Goal: Information Seeking & Learning: Find specific fact

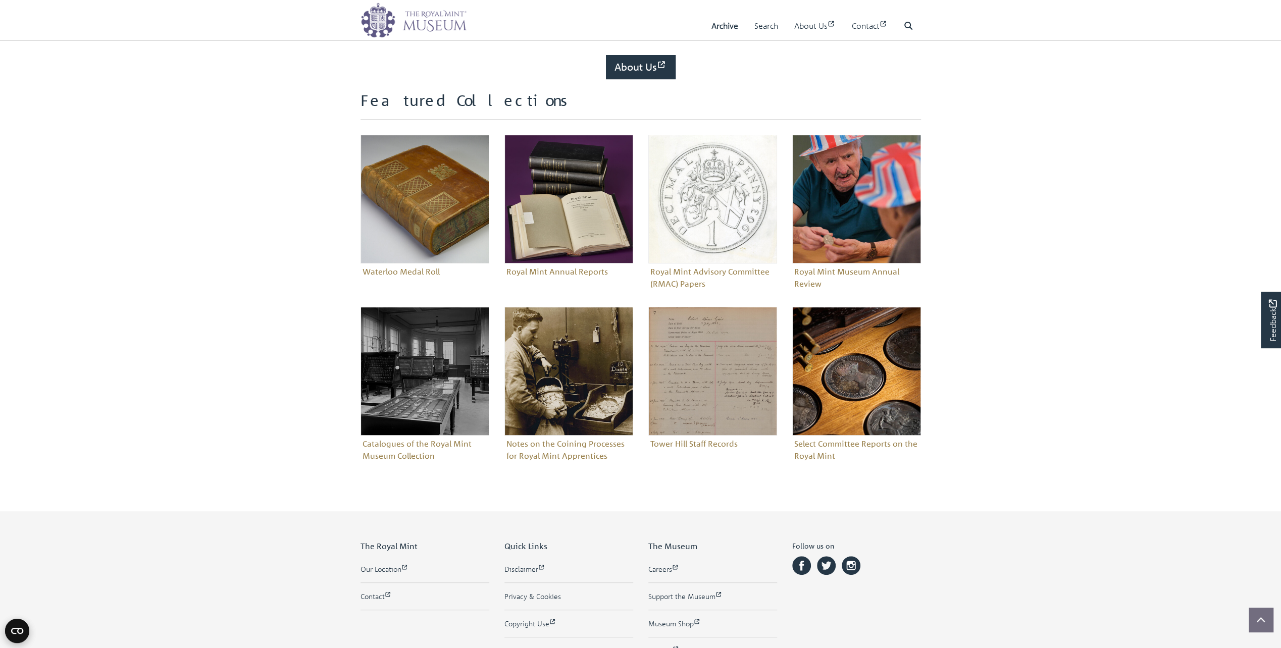
scroll to position [353, 0]
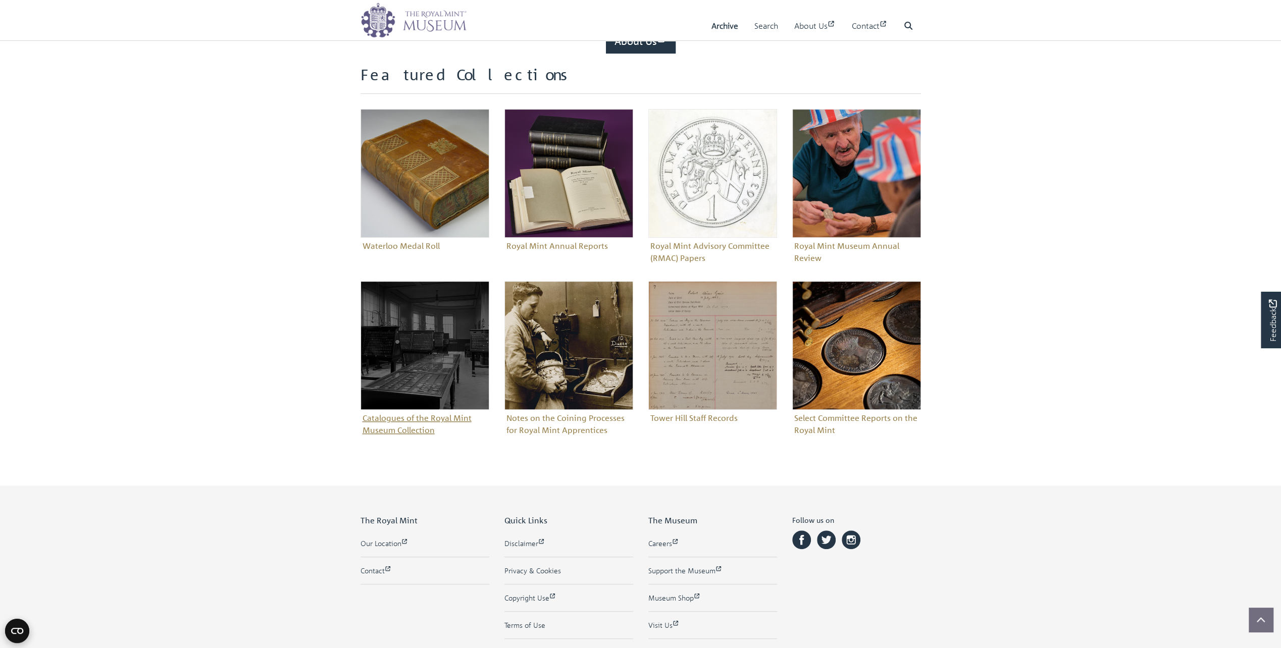
click at [405, 421] on figure "Catalogues of the Royal Mint Museum Collection" at bounding box center [424, 359] width 129 height 157
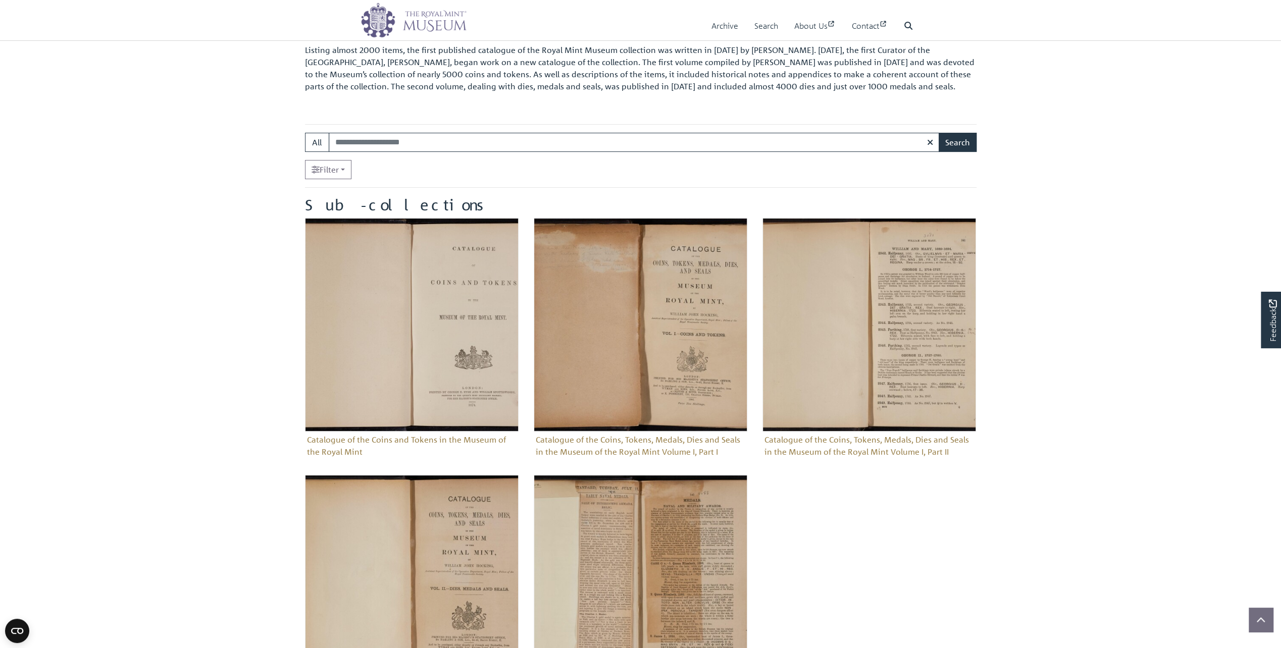
scroll to position [101, 0]
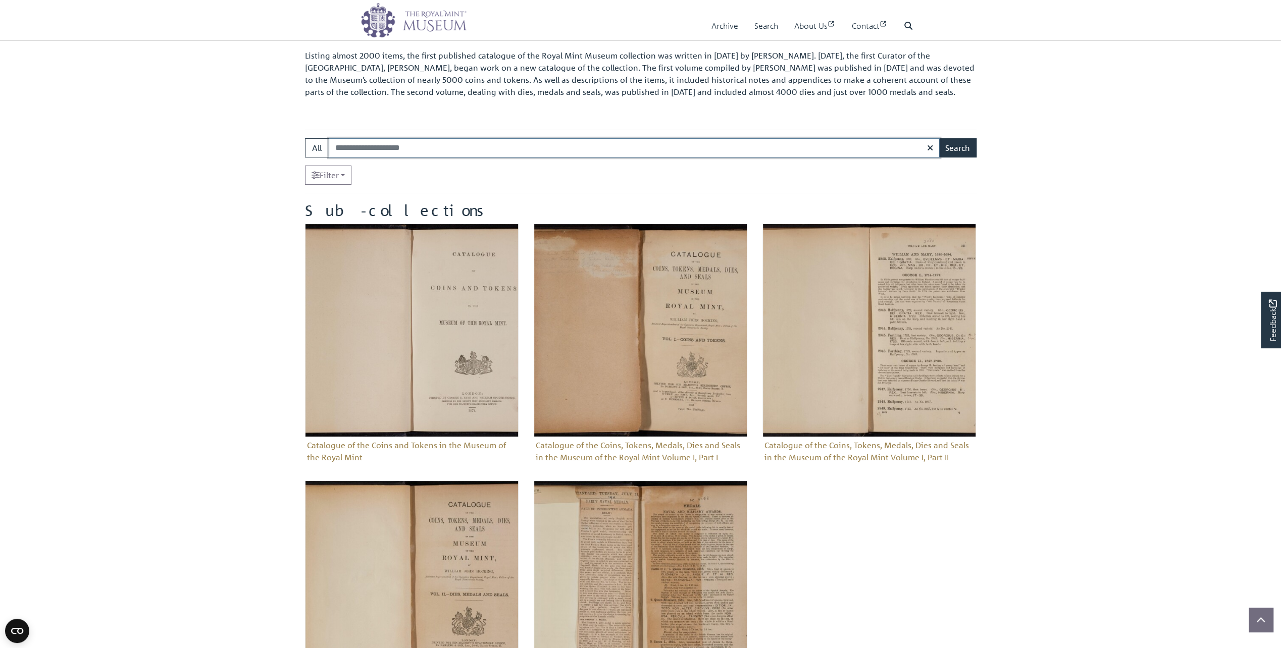
click at [602, 148] on input "Search:" at bounding box center [634, 147] width 611 height 19
type input "****"
click at [955, 148] on button "Search" at bounding box center [958, 147] width 38 height 19
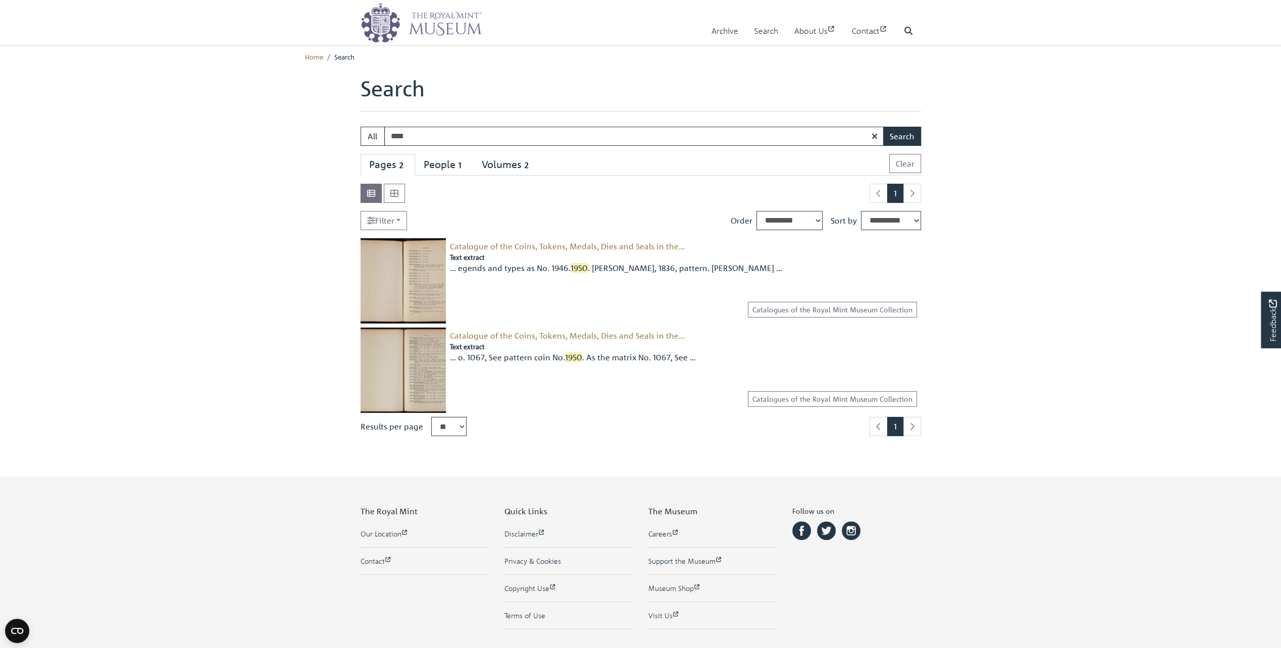
click at [425, 266] on img at bounding box center [402, 280] width 85 height 85
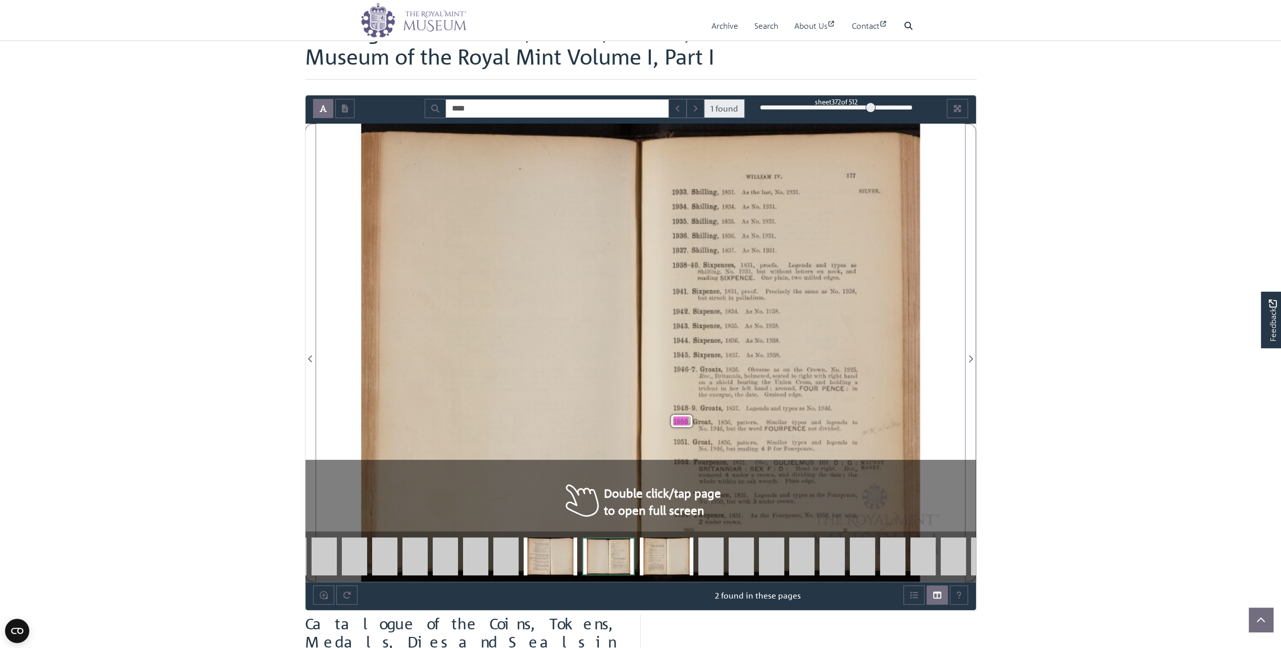
scroll to position [101, 0]
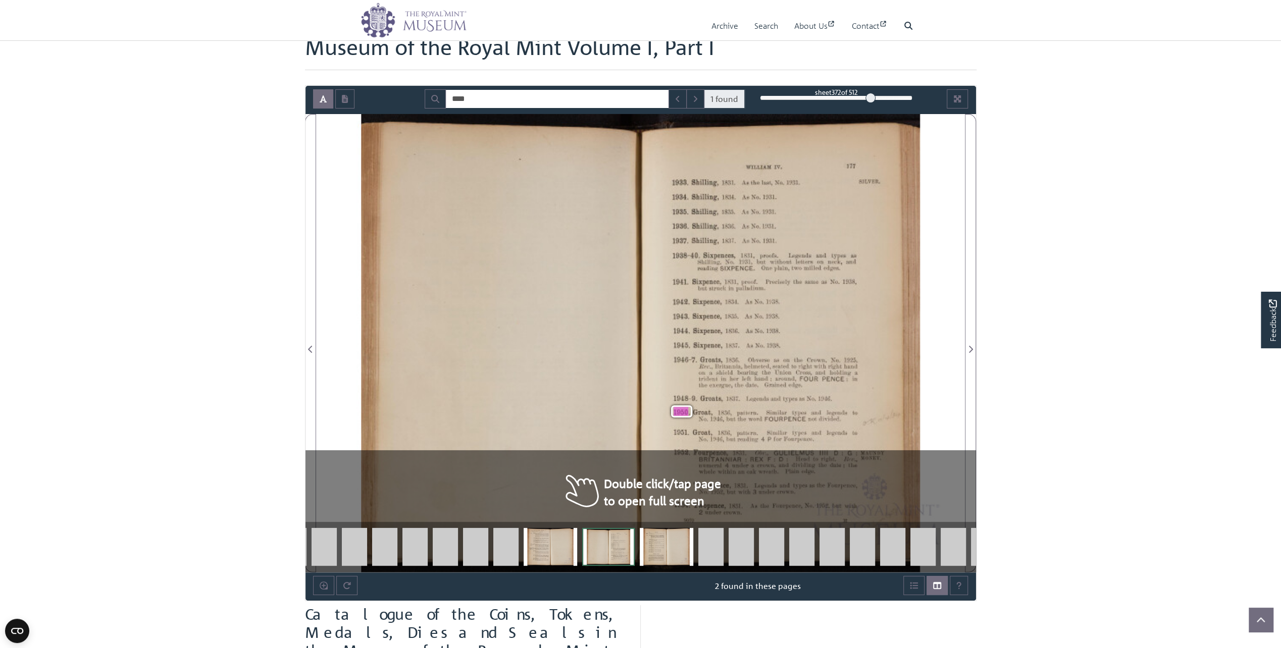
click at [741, 308] on div "WILLIAM IV. 1933. Shilling, 1831. As the last, No. 1931. 1934. Shilling, 1834. …" at bounding box center [663, 343] width 604 height 458
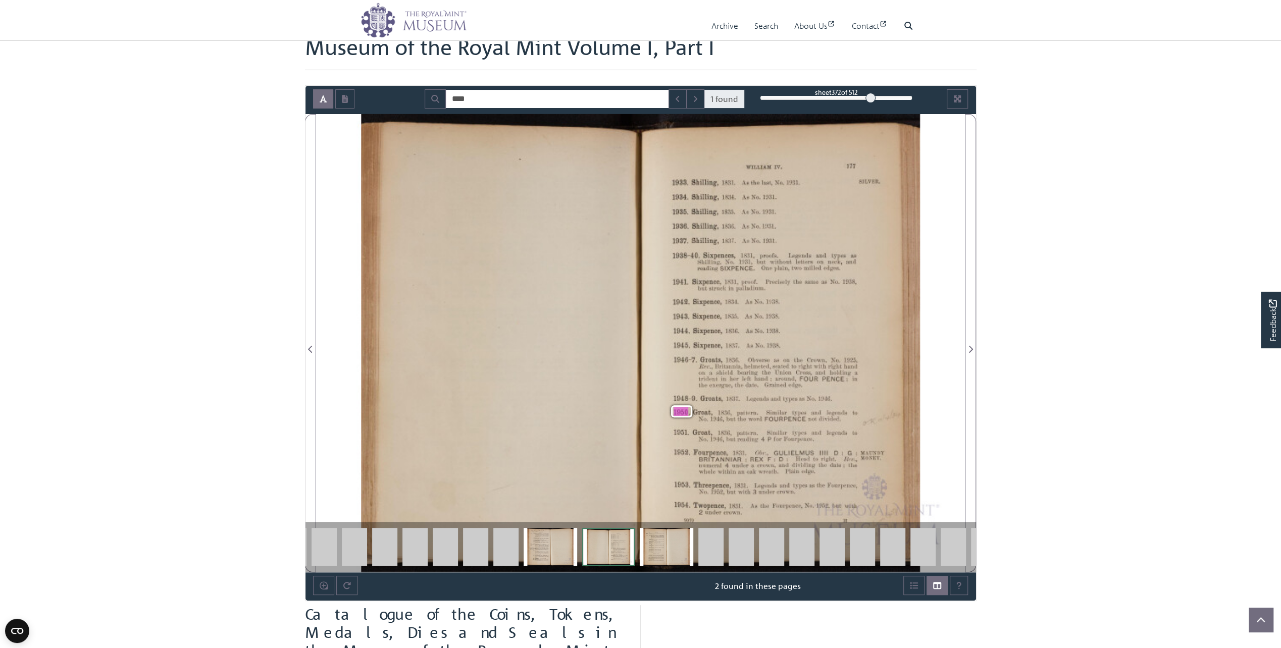
click at [717, 412] on div "1950 . Groat, 1836, pattern." at bounding box center [715, 411] width 84 height 7
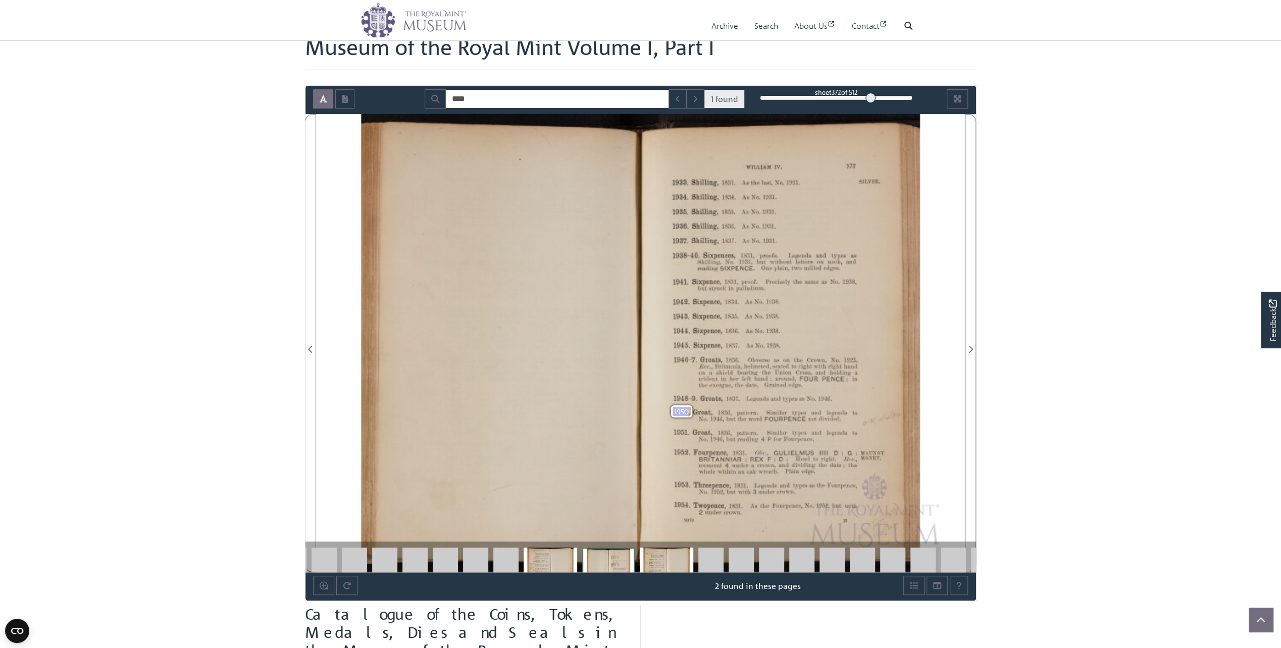
click at [717, 412] on div "1950 . Groat, 1836, pattern." at bounding box center [715, 411] width 84 height 7
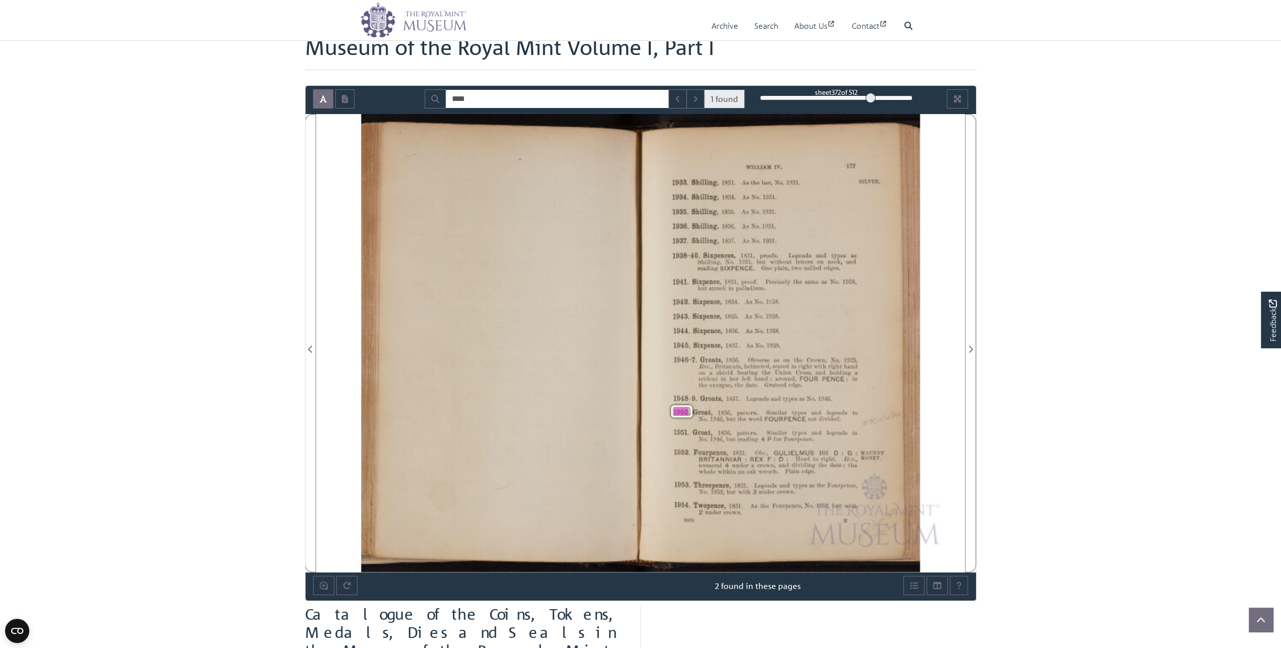
click at [870, 372] on div "WILLIAM IV. 1933. Shilling, 1831. As the last, No. 1931. 1934. Shilling, 1834. …" at bounding box center [663, 343] width 604 height 458
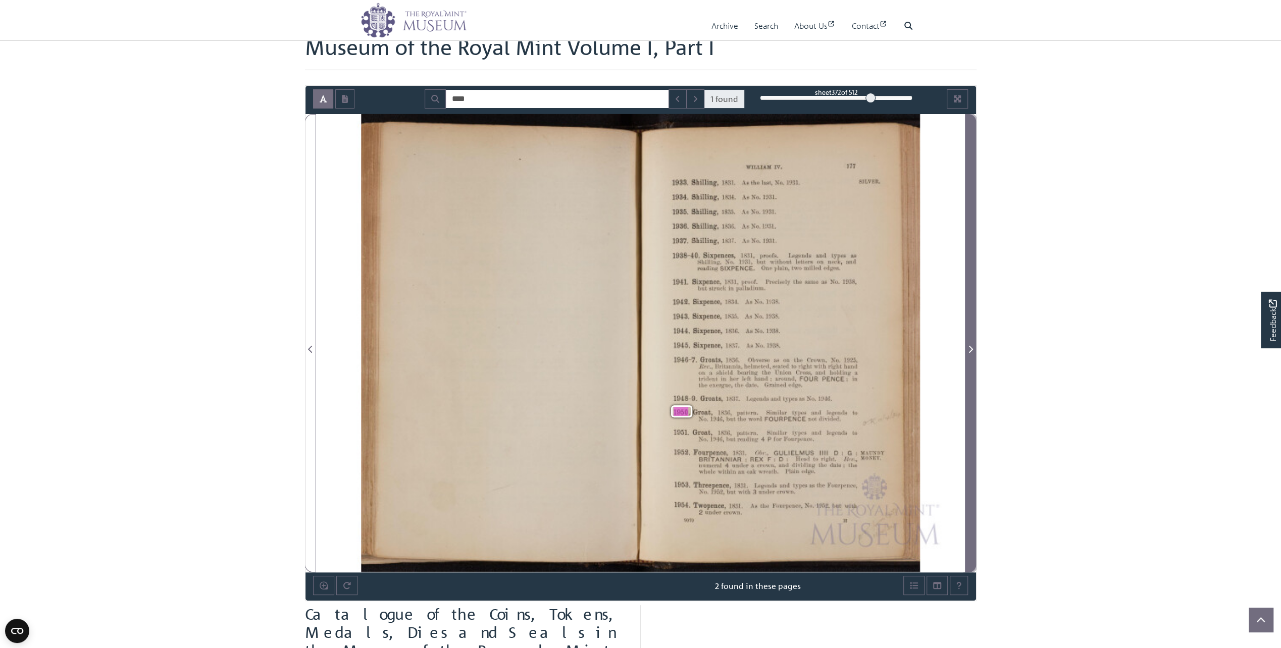
click at [971, 347] on icon "Next Page" at bounding box center [971, 349] width 4 height 7
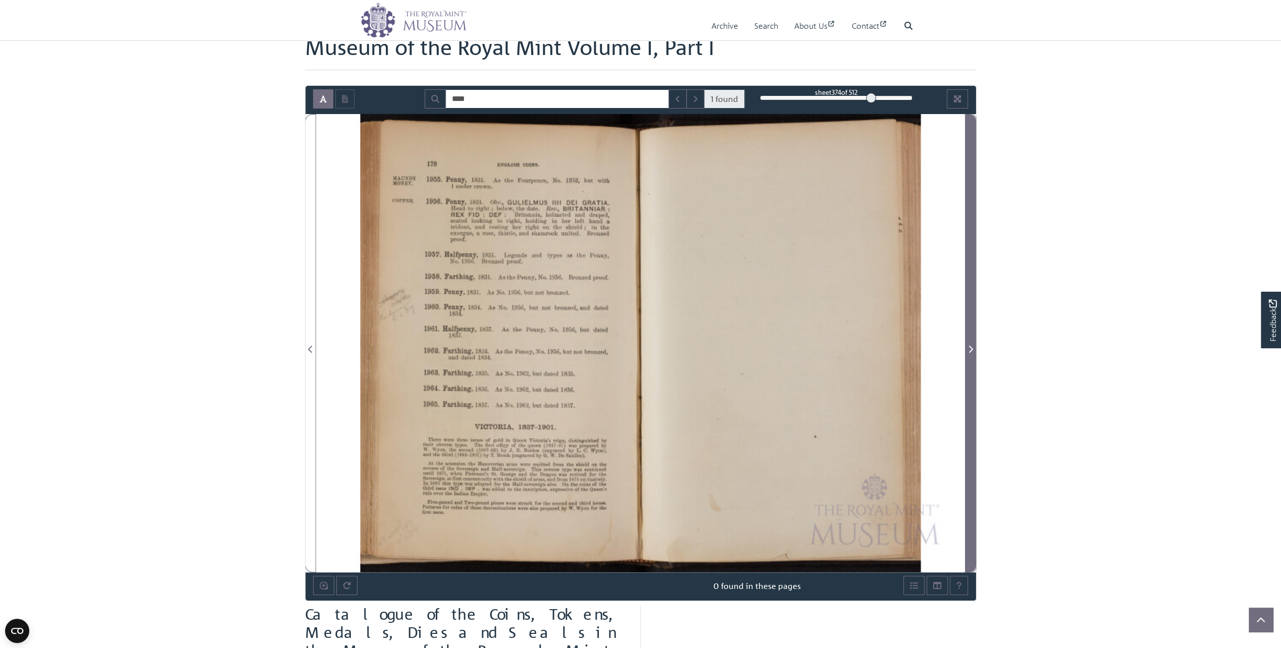
click at [971, 347] on icon "Next Page" at bounding box center [971, 349] width 4 height 7
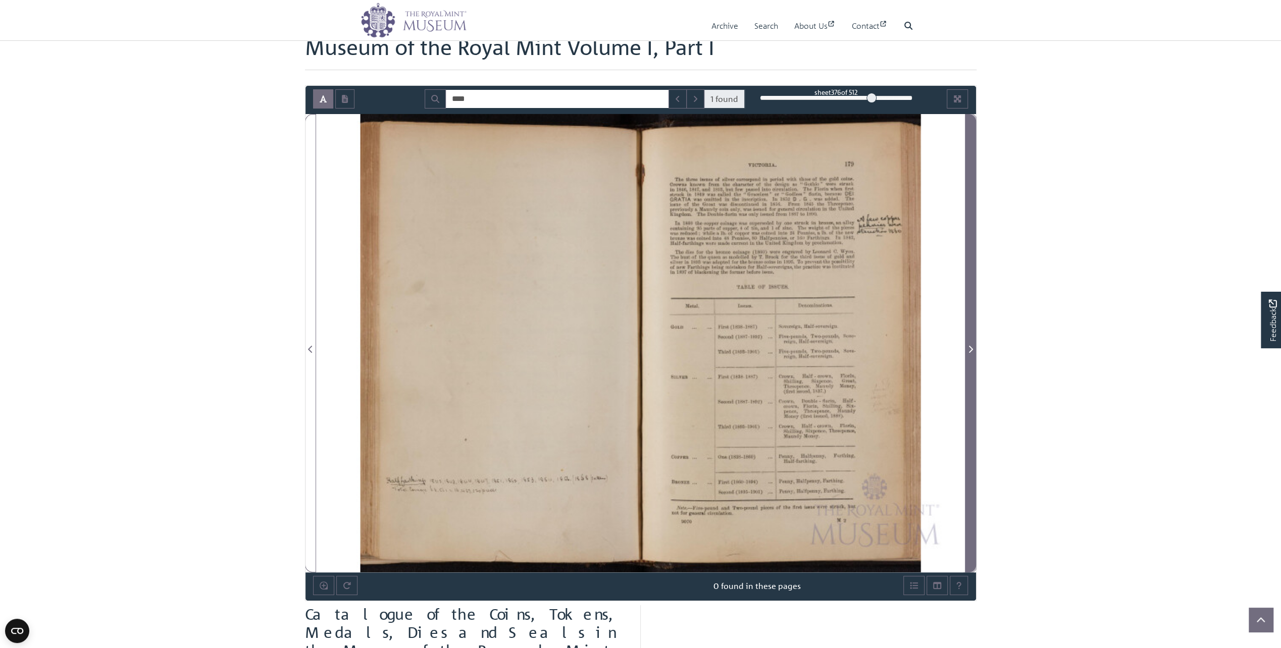
click at [971, 347] on icon "Next Page" at bounding box center [971, 349] width 4 height 7
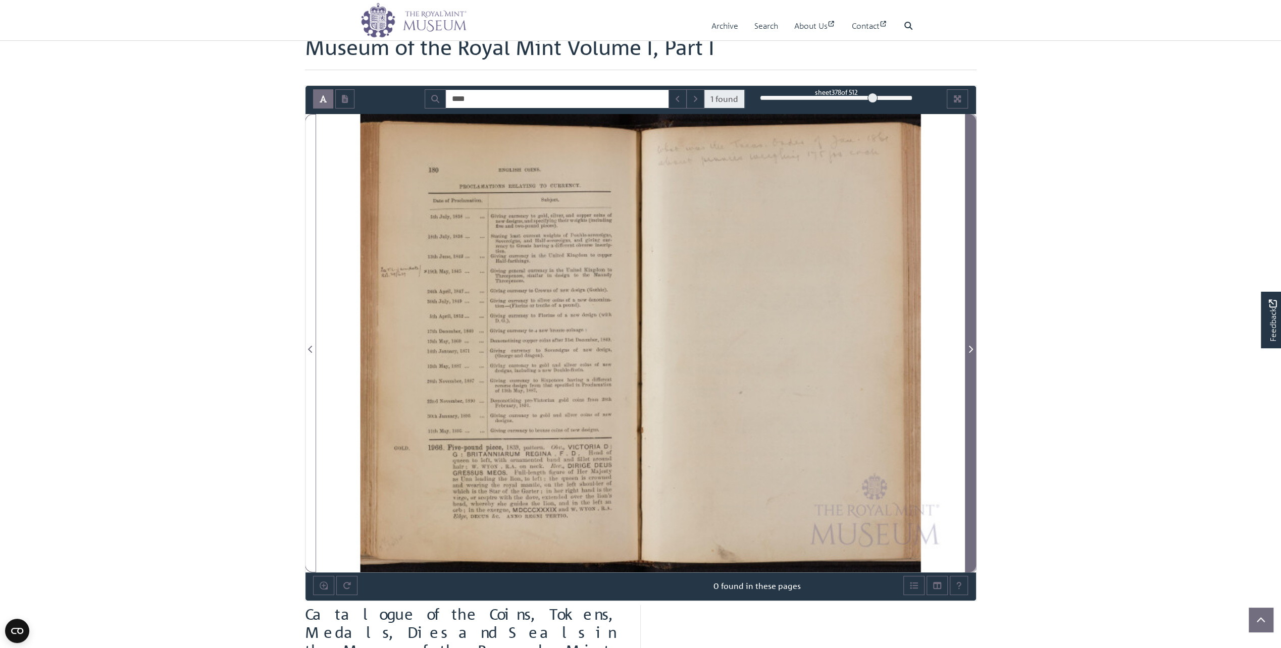
click at [970, 347] on icon "Next Page" at bounding box center [971, 349] width 4 height 7
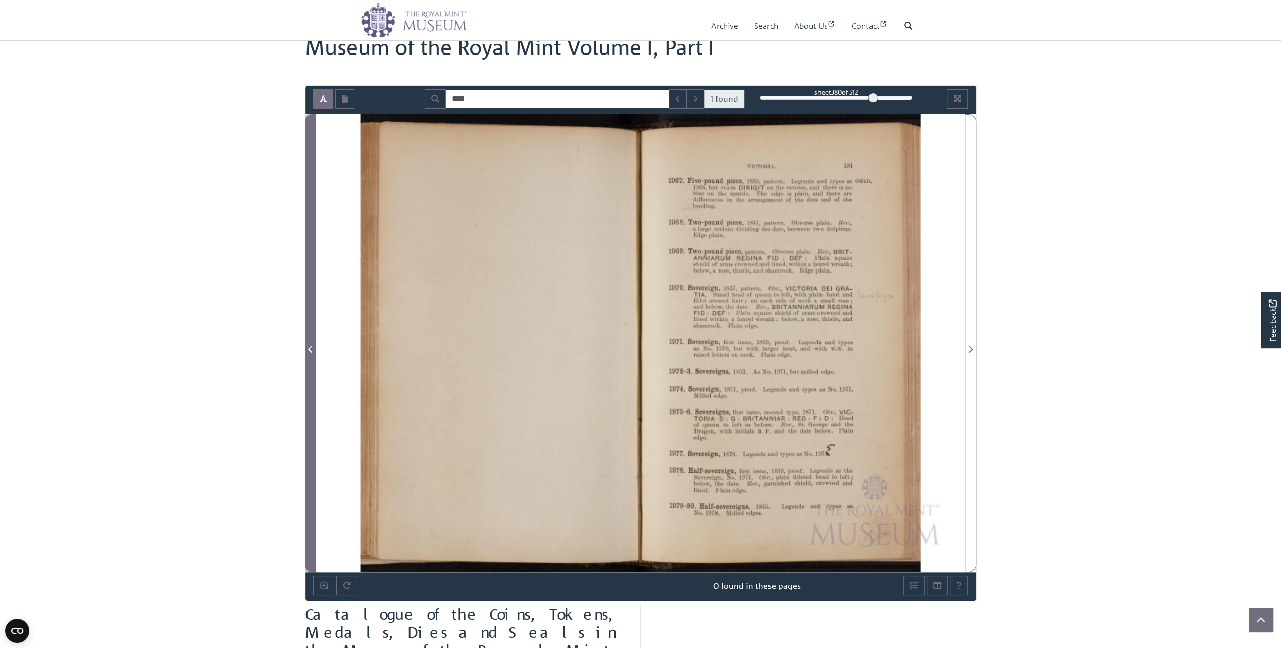
click at [311, 346] on icon "Previous Page" at bounding box center [310, 349] width 4 height 7
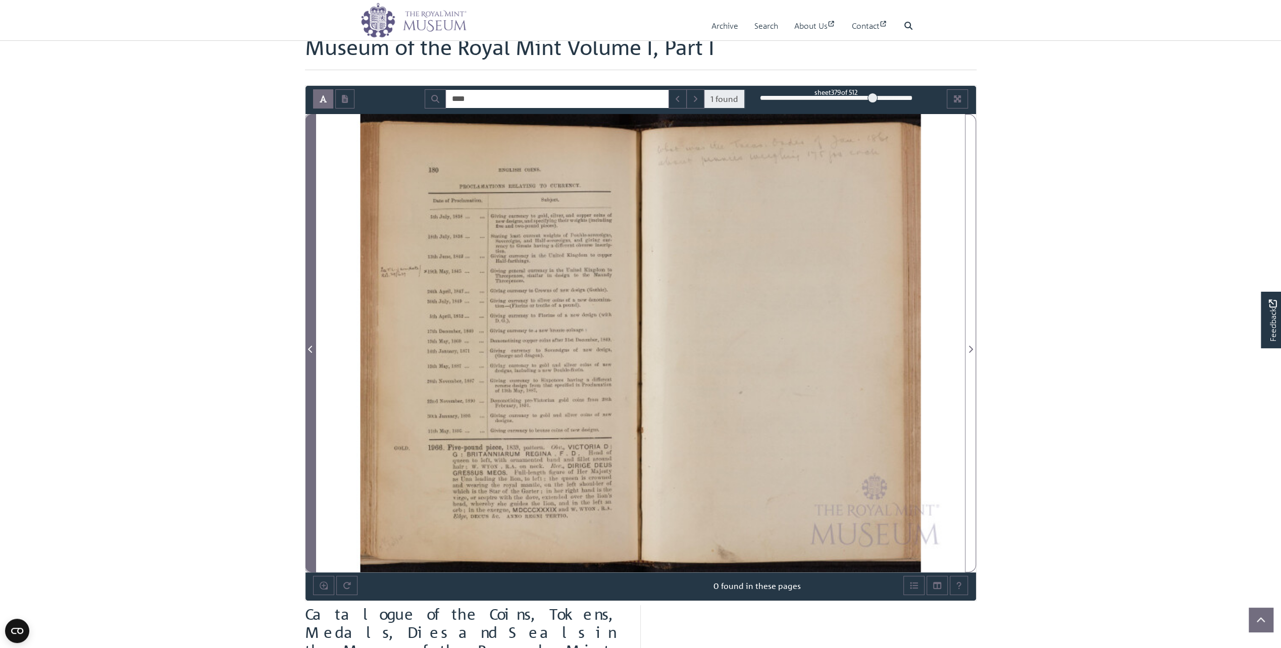
click at [311, 346] on icon "Previous Page" at bounding box center [310, 349] width 4 height 7
